Goal: Check status: Check status

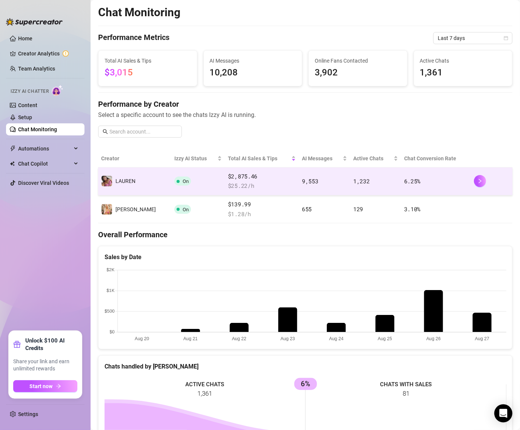
click at [356, 183] on span "1,232" at bounding box center [361, 181] width 17 height 8
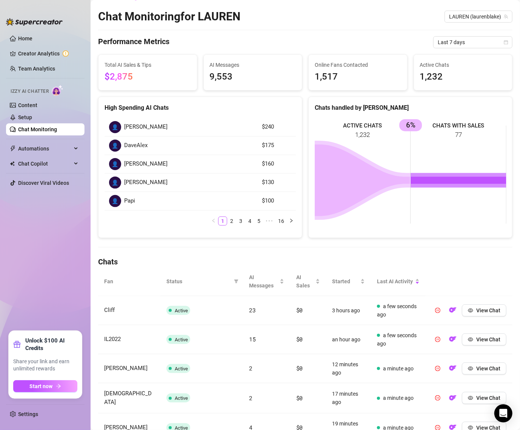
scroll to position [16, 0]
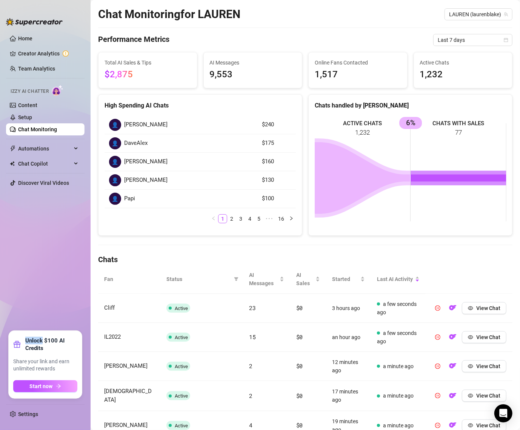
click at [86, 26] on aside "Home Creator Analytics Team Analytics Izzy AI Chatter Content Setup Chat Monito…" at bounding box center [45, 215] width 91 height 430
click at [35, 148] on span "Automations" at bounding box center [45, 149] width 54 height 12
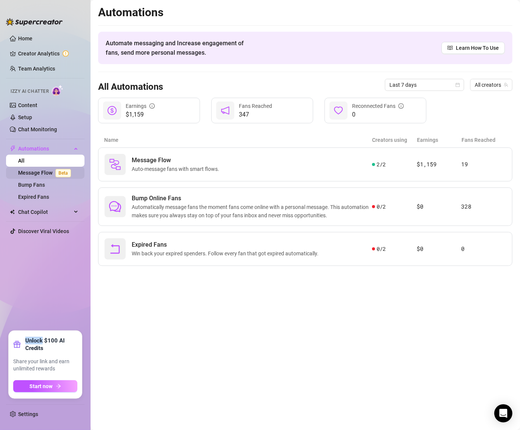
click at [38, 175] on link "Message Flow Beta" at bounding box center [46, 173] width 56 height 6
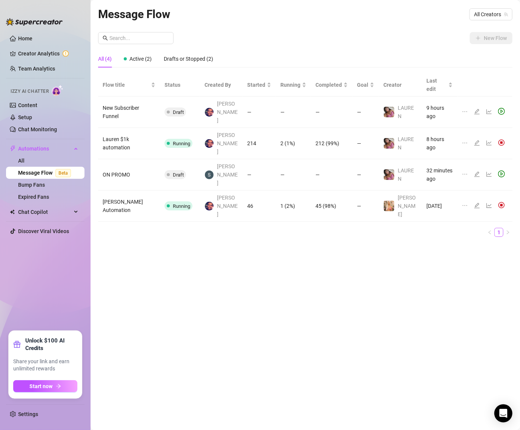
click at [488, 140] on icon "line-chart" at bounding box center [489, 143] width 6 height 6
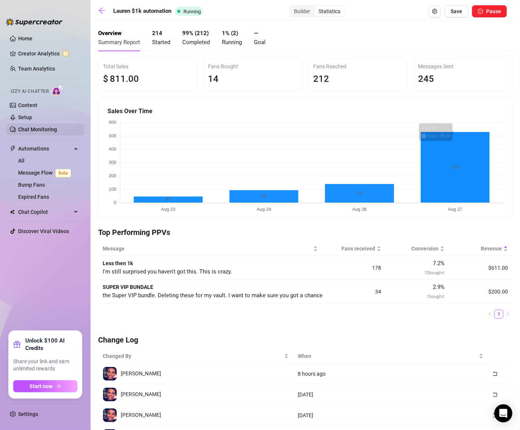
click at [43, 128] on link "Chat Monitoring" at bounding box center [37, 129] width 39 height 6
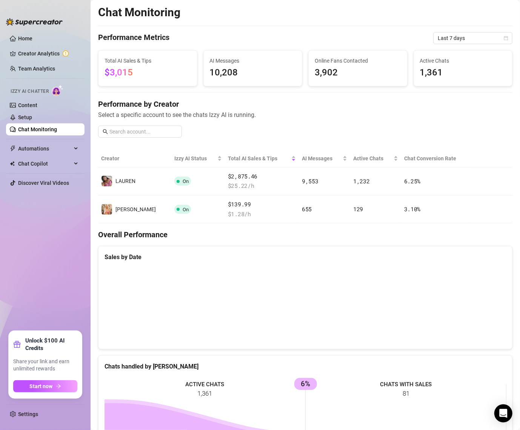
click at [339, 67] on span "3,902" at bounding box center [358, 73] width 86 height 14
